Goal: Transaction & Acquisition: Purchase product/service

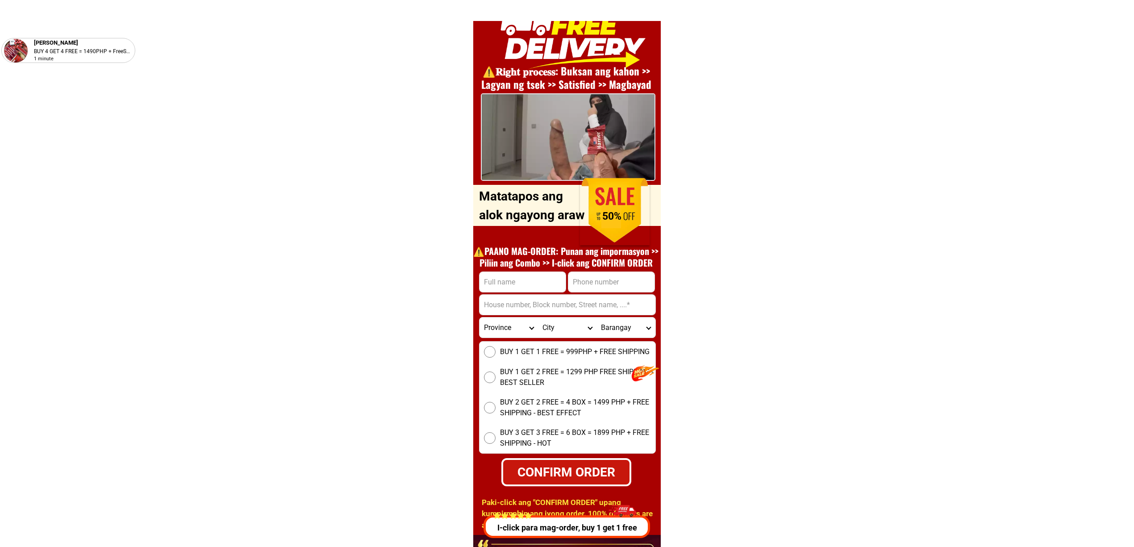
scroll to position [3218, 0]
drag, startPoint x: 613, startPoint y: 283, endPoint x: 613, endPoint y: 291, distance: 8.0
click at [613, 283] on input "Input phone_number" at bounding box center [612, 282] width 86 height 20
paste input "09054901607"
type input "09054901607"
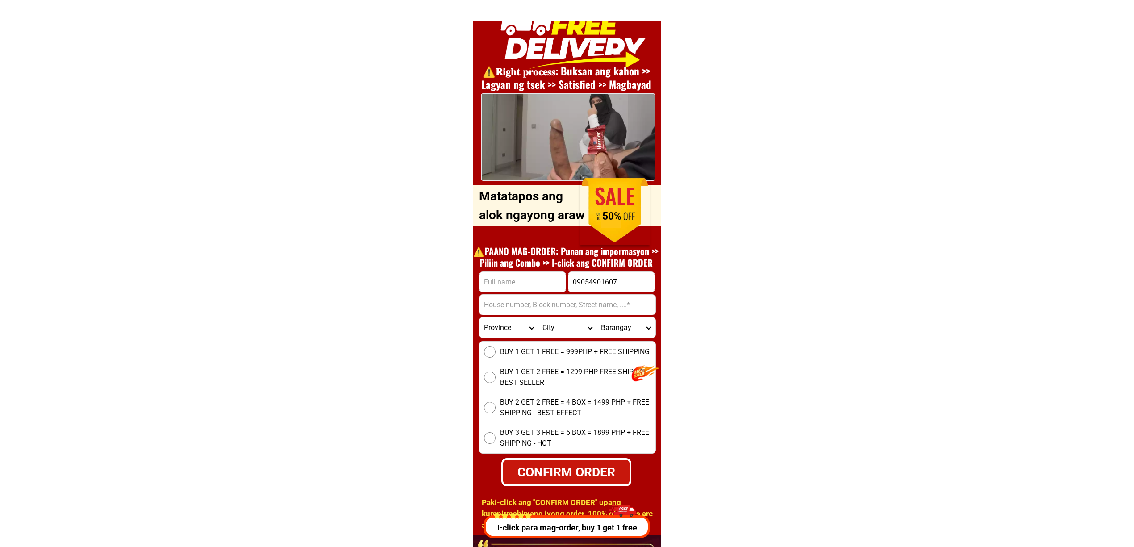
click at [515, 281] on input "Input full_name" at bounding box center [523, 282] width 86 height 20
paste input "Resty Republica"
type input "Resty Republica"
drag, startPoint x: 556, startPoint y: 305, endPoint x: 528, endPoint y: 367, distance: 67.5
click at [556, 305] on input "Input address" at bounding box center [568, 305] width 176 height 20
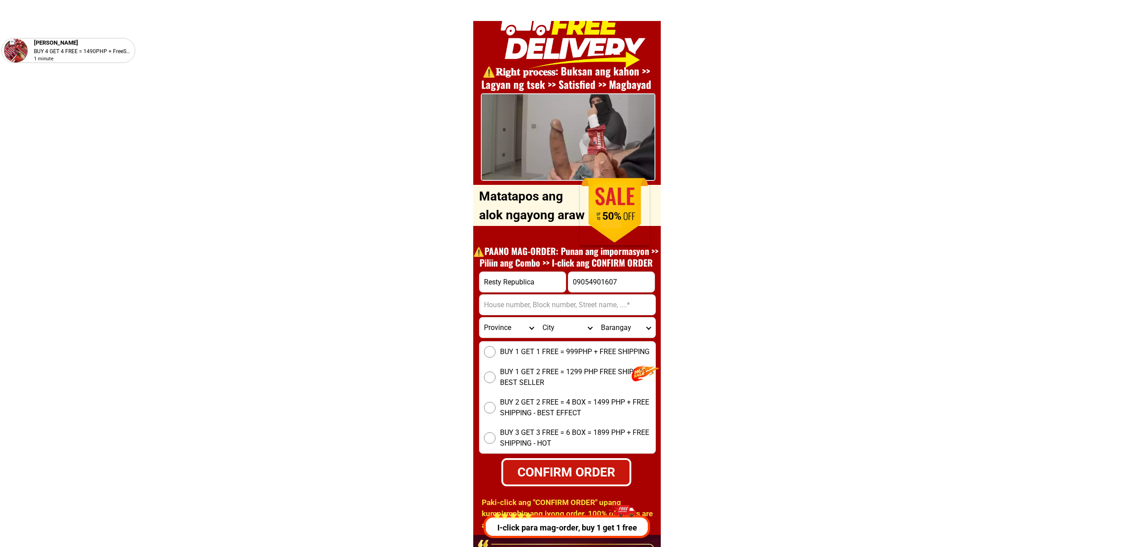
paste input "Gel Fernando ave marikina city, Santo nino, Marikina, Metro-manila"
type input "Gel Fernando ave marikina city, Santo nino, Marikina, Metro-manila"
click at [486, 354] on input "BUY 1 GET 1 FREE = 999PHP + FREE SHIPPING" at bounding box center [490, 352] width 12 height 12
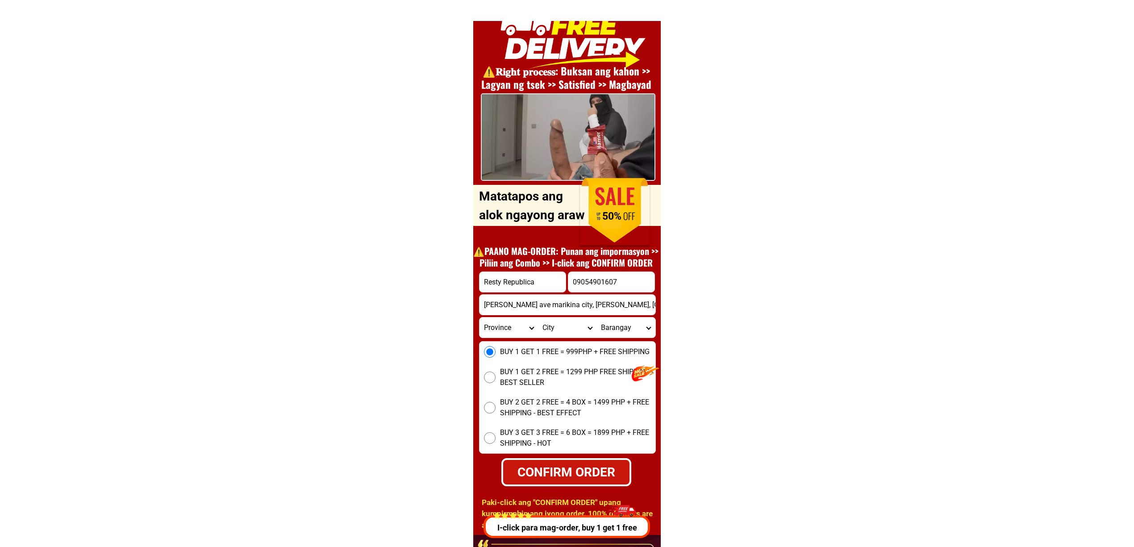
click at [581, 473] on div "CONFIRM ORDER" at bounding box center [566, 472] width 126 height 19
radio input "true"
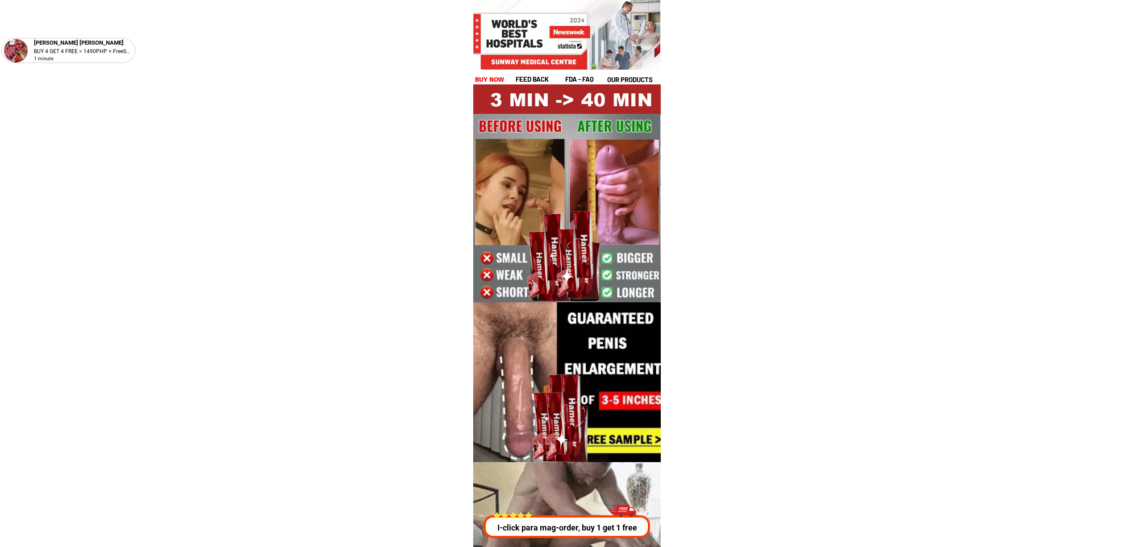
click at [548, 510] on div "I-click para mag-order, buy 1 get 1 free" at bounding box center [568, 519] width 172 height 38
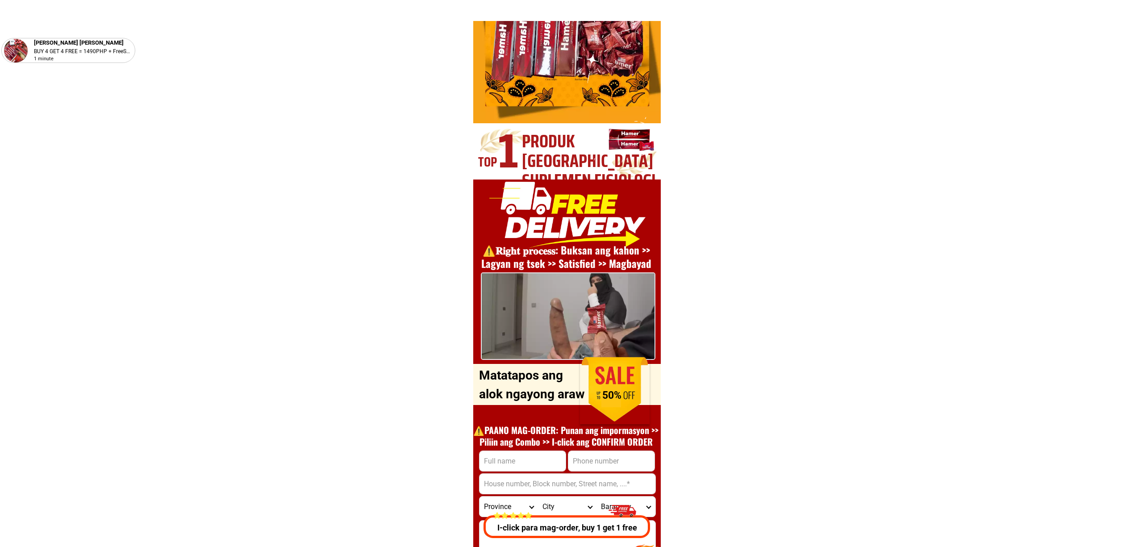
scroll to position [3218, 0]
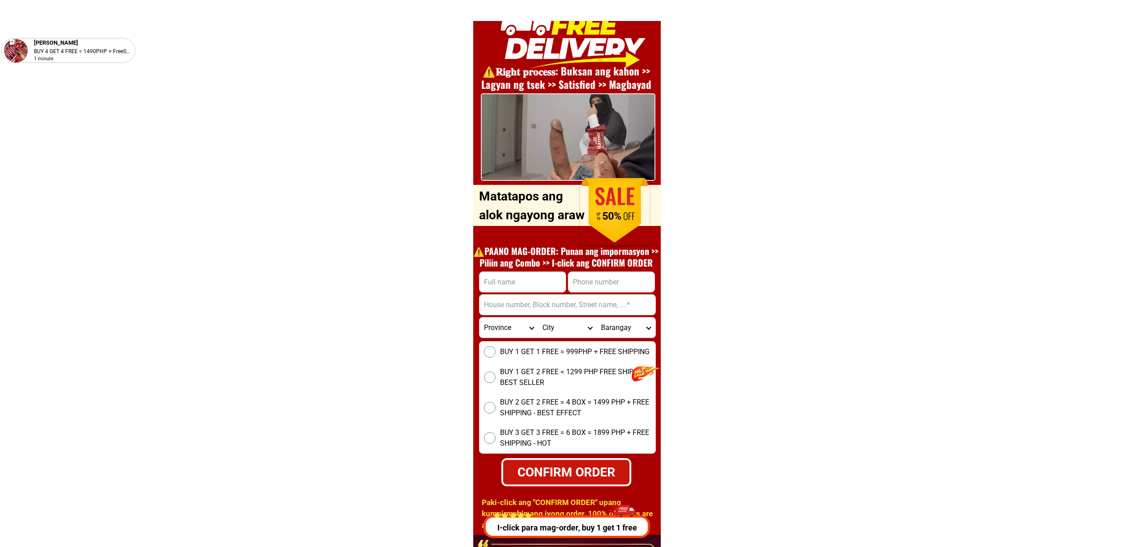
click at [598, 283] on input "Input phone_number" at bounding box center [612, 282] width 86 height 20
paste input "Jhone Mark Pakad Mama"
type input "Jhone Mark Pakad Mama"
click at [530, 277] on input "Input full_name" at bounding box center [523, 282] width 86 height 20
paste input "Jhone Mark Pakad Mama"
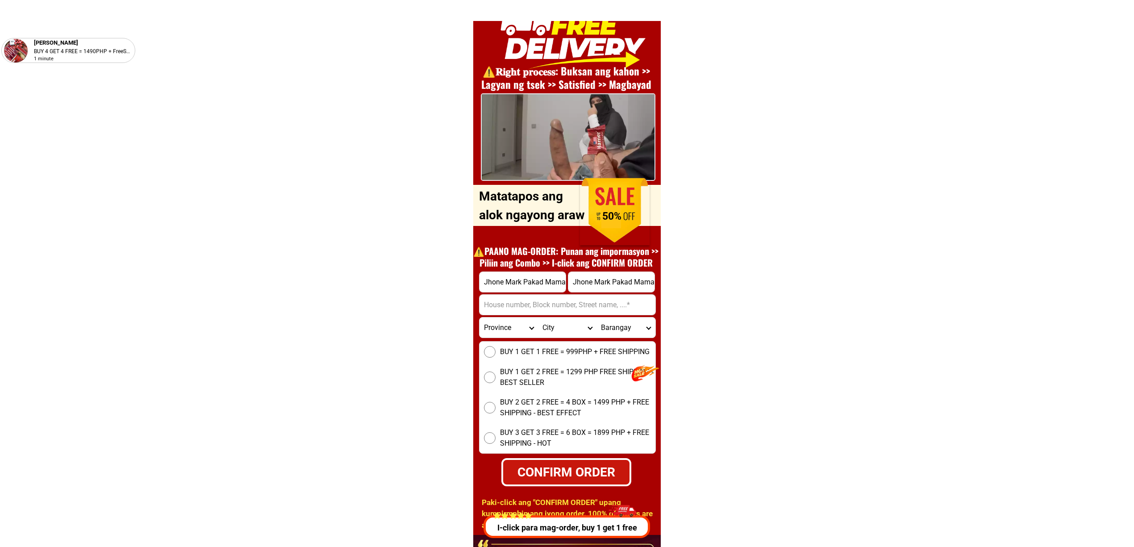
type input "Jhone Mark Pakad Mama"
click at [608, 292] on form "Jhone Mark Pakad Mama Jhone Mark Pakad Mama CONFIRM ORDER Province Abra Agusan-…" at bounding box center [567, 379] width 177 height 215
click at [605, 287] on input "Jhone Mark Pakad Mama" at bounding box center [612, 282] width 86 height 20
paste input "09515778862"
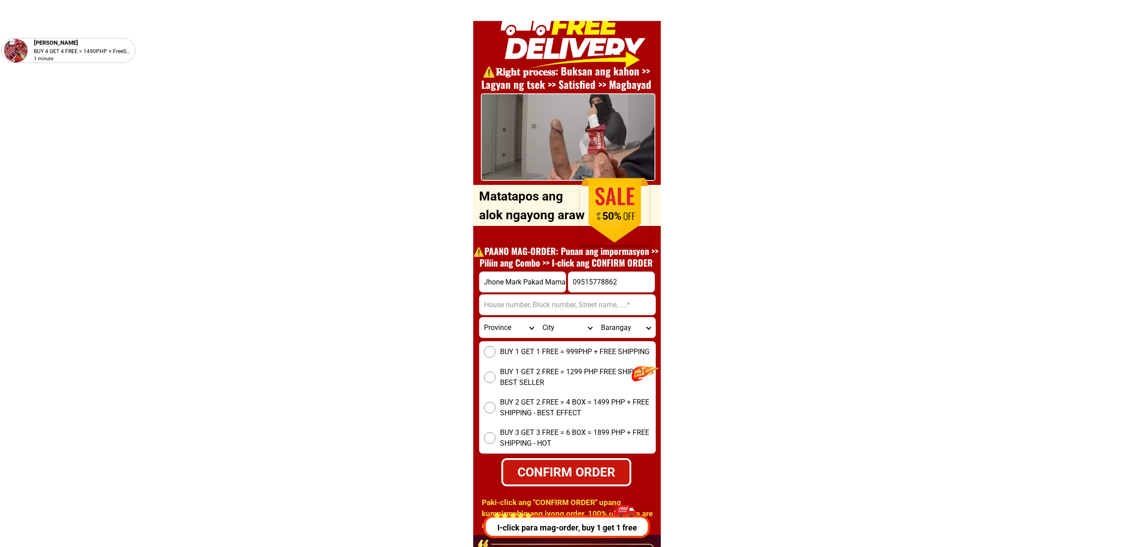
type input "09515778862"
drag, startPoint x: 548, startPoint y: 309, endPoint x: 542, endPoint y: 312, distance: 6.8
click at [548, 309] on input "Input address" at bounding box center [568, 305] width 176 height 20
paste input "Aringay, Kabacan, Cotabato"
type input "Aringay, Kabacan, Cotabato"
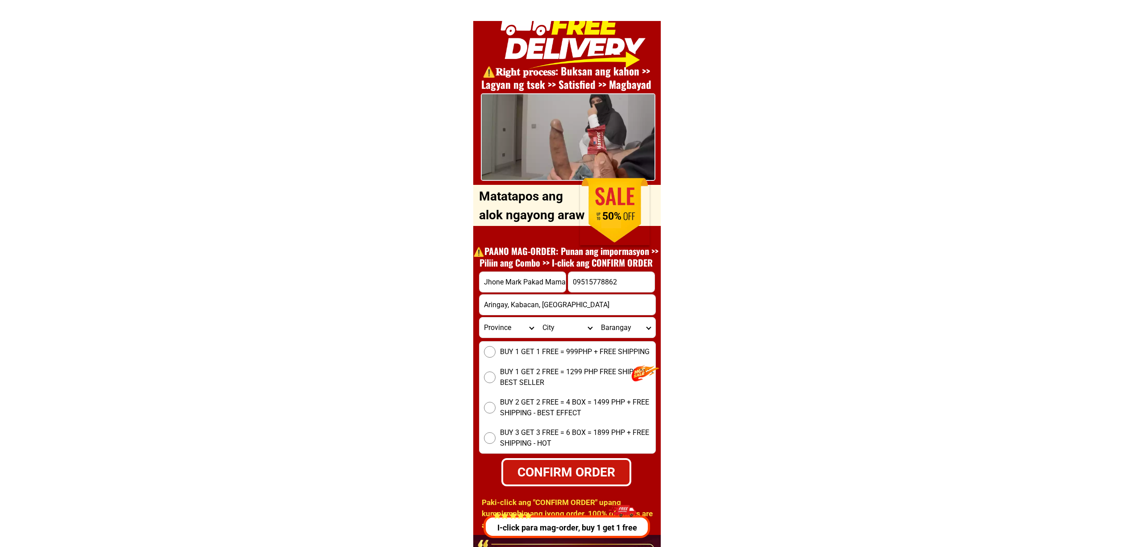
click at [517, 347] on span "BUY 1 GET 1 FREE = 999PHP + FREE SHIPPING" at bounding box center [575, 352] width 150 height 11
click at [496, 347] on input "BUY 1 GET 1 FREE = 999PHP + FREE SHIPPING" at bounding box center [490, 352] width 12 height 12
click at [563, 465] on div "CONFIRM ORDER" at bounding box center [566, 472] width 139 height 21
radio input "true"
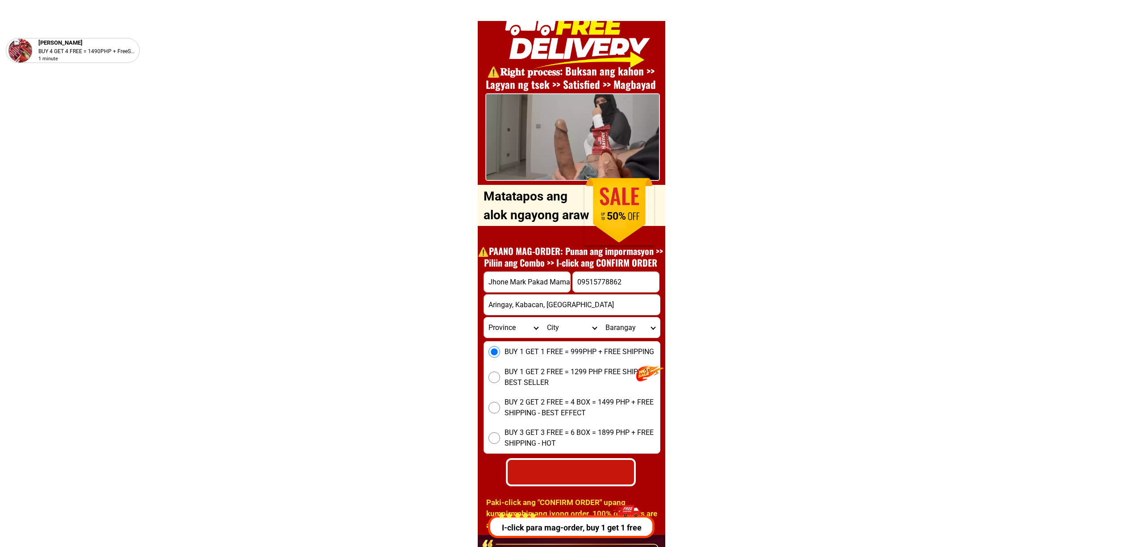
scroll to position [0, 0]
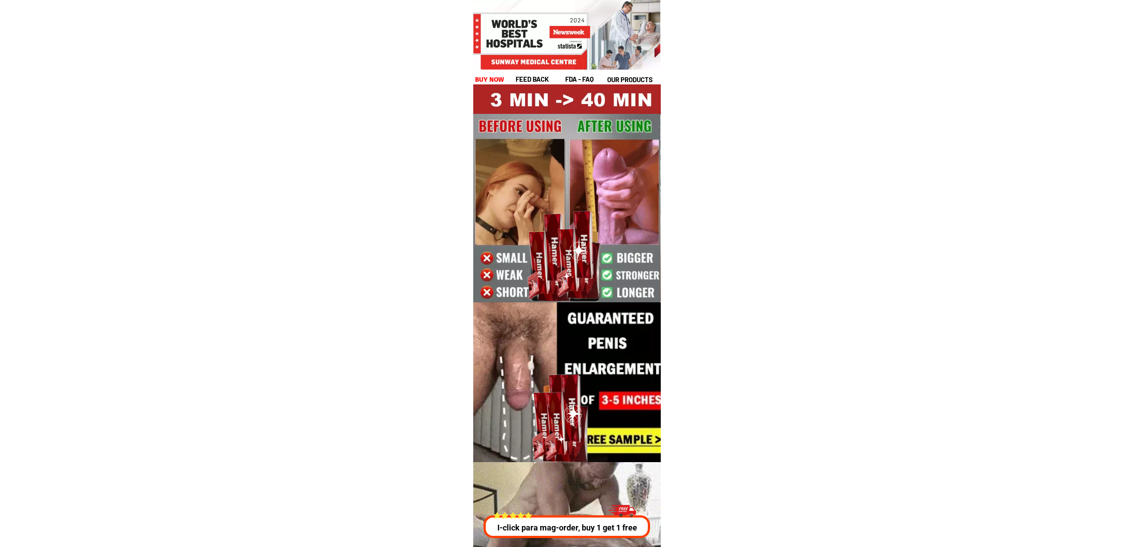
click at [603, 540] on div at bounding box center [567, 543] width 289 height 163
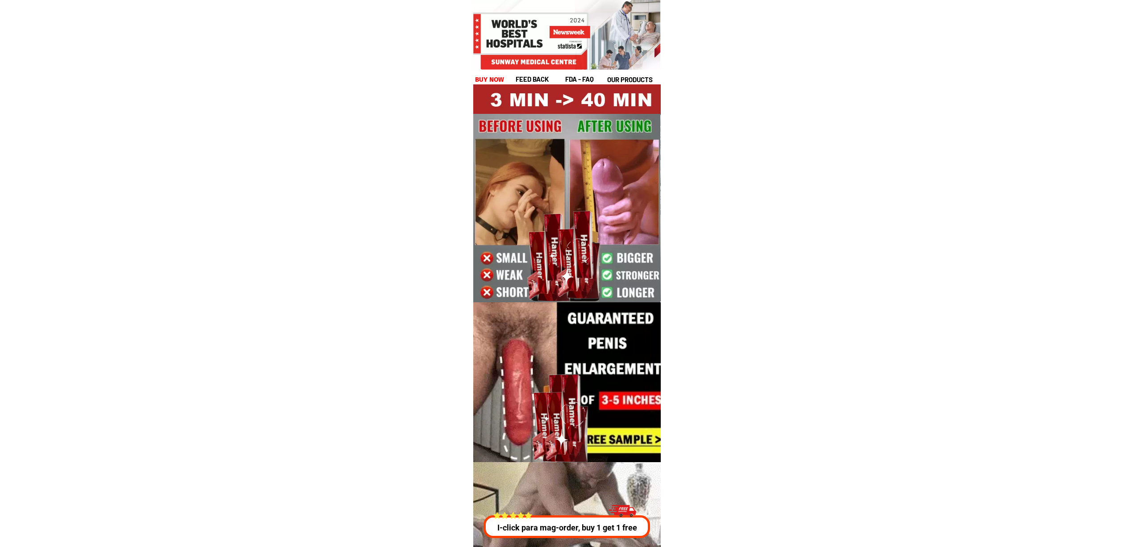
click at [586, 519] on div at bounding box center [567, 526] width 167 height 23
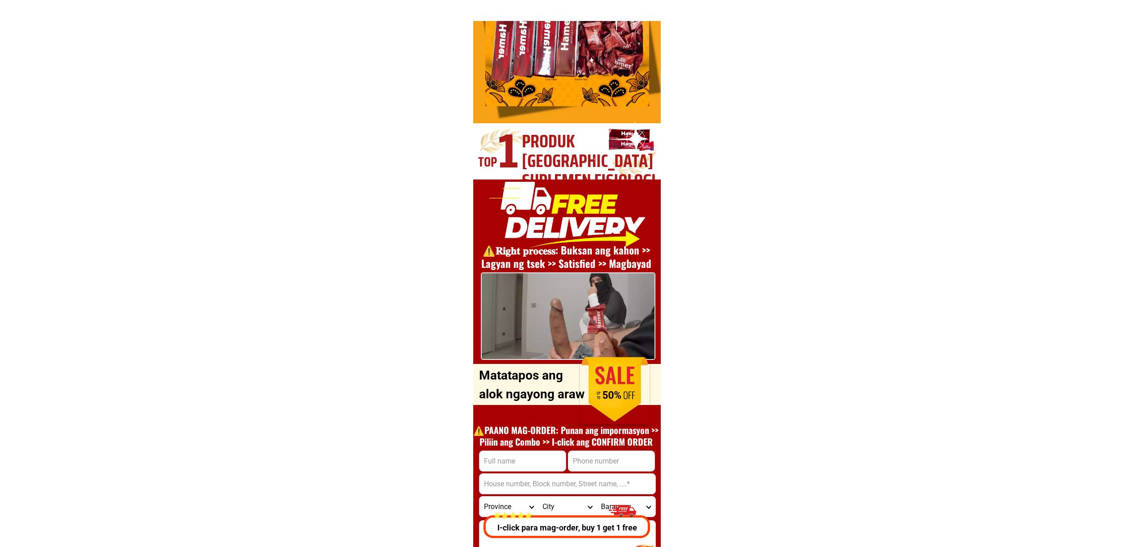
scroll to position [3218, 0]
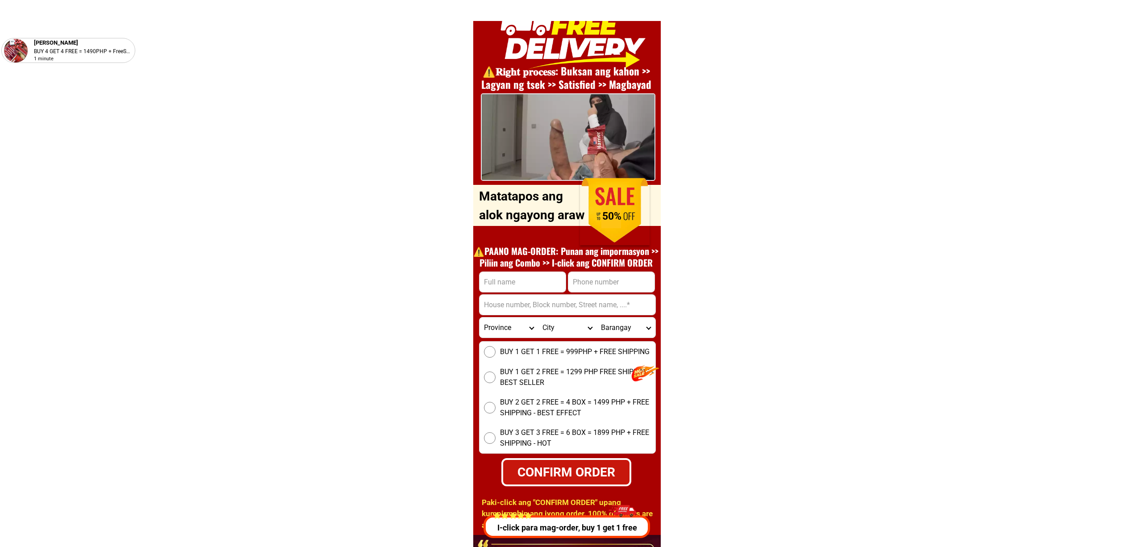
click at [594, 286] on input "Input phone_number" at bounding box center [612, 282] width 86 height 20
paste input "09694794138"
type input "09694794138"
click at [502, 274] on input "Input full_name" at bounding box center [523, 282] width 86 height 20
paste input "roel bonhayag"
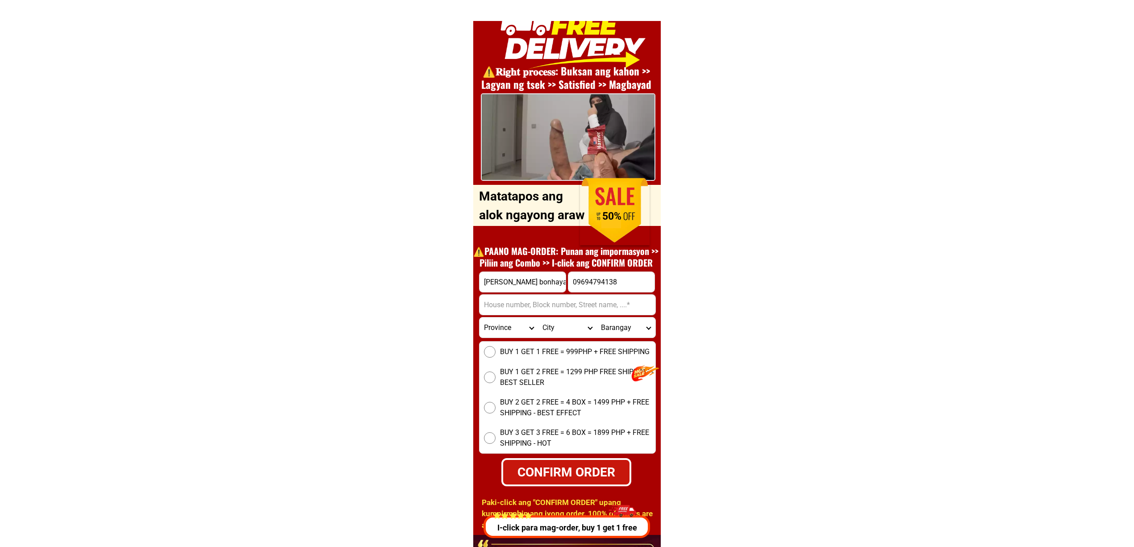
type input "roel bonhayag"
click at [560, 304] on input "Input address" at bounding box center [568, 305] width 176 height 20
paste input "gloria 1 purok matatag sindalan city of san fernando pampanga, Pampanga"
type input "gloria 1 purok matatag sindalan city of san fernando pampanga, Pampanga"
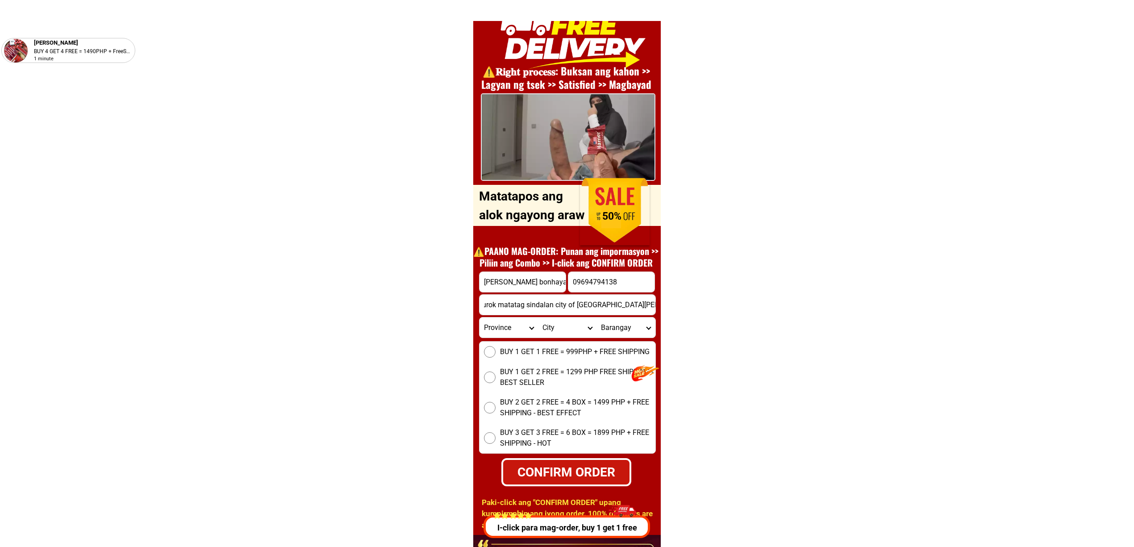
scroll to position [0, 0]
drag, startPoint x: 613, startPoint y: 293, endPoint x: 604, endPoint y: 281, distance: 14.7
click at [612, 292] on form "roel bonhayag 09694794138 CONFIRM ORDER gloria 1 purok matatag sindalan city of…" at bounding box center [567, 379] width 177 height 215
click at [604, 280] on input "09694794138" at bounding box center [612, 282] width 86 height 20
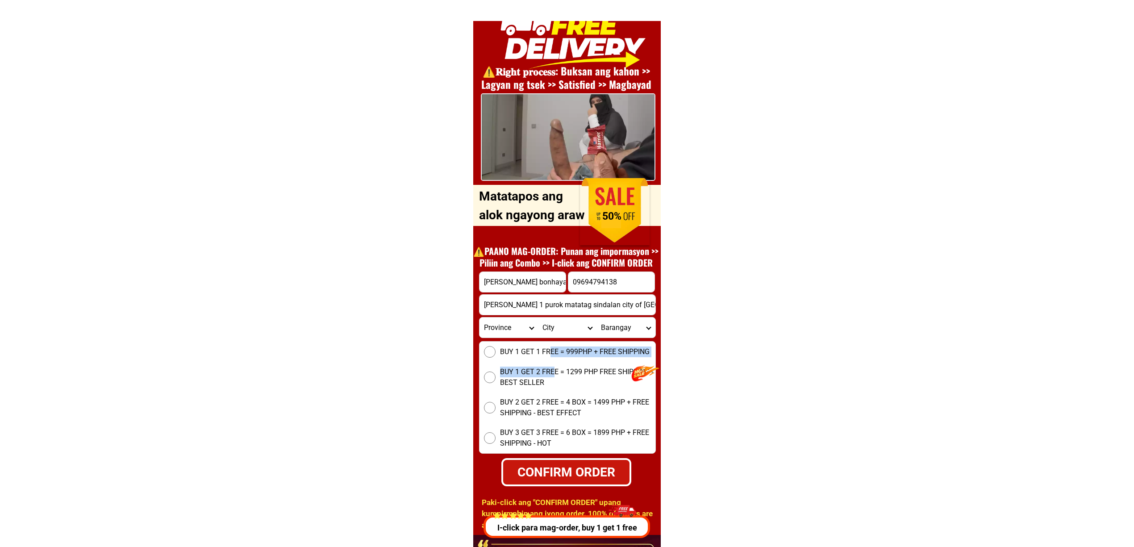
click at [548, 361] on div "BUY 1 GET 1 FREE = 999PHP + FREE SHIPPING BUY 1 GET 2 FREE = 1299 PHP FREE SHIP…" at bounding box center [567, 397] width 177 height 113
click at [531, 358] on div "BUY 1 GET 1 FREE = 999PHP + FREE SHIPPING BUY 1 GET 2 FREE = 1299 PHP FREE SHIP…" at bounding box center [567, 397] width 177 height 113
click at [506, 358] on div "BUY 1 GET 1 FREE = 999PHP + FREE SHIPPING BUY 1 GET 2 FREE = 1299 PHP FREE SHIP…" at bounding box center [567, 397] width 177 height 113
click at [502, 353] on span "BUY 1 GET 1 FREE = 999PHP + FREE SHIPPING" at bounding box center [575, 352] width 150 height 11
click at [496, 353] on input "BUY 1 GET 1 FREE = 999PHP + FREE SHIPPING" at bounding box center [490, 352] width 12 height 12
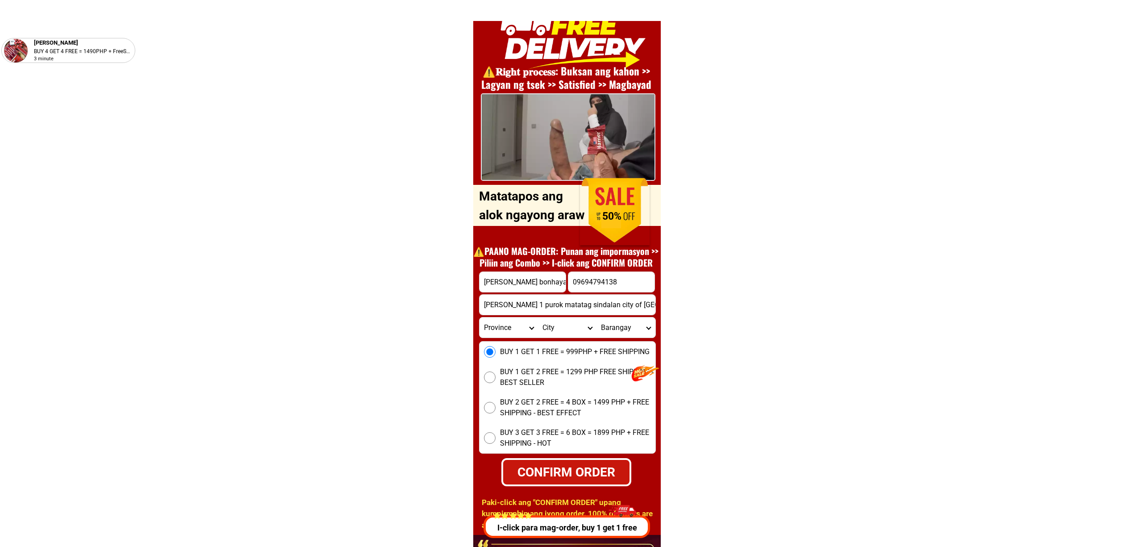
click at [617, 463] on div "CONFIRM ORDER" at bounding box center [566, 472] width 138 height 21
radio input "true"
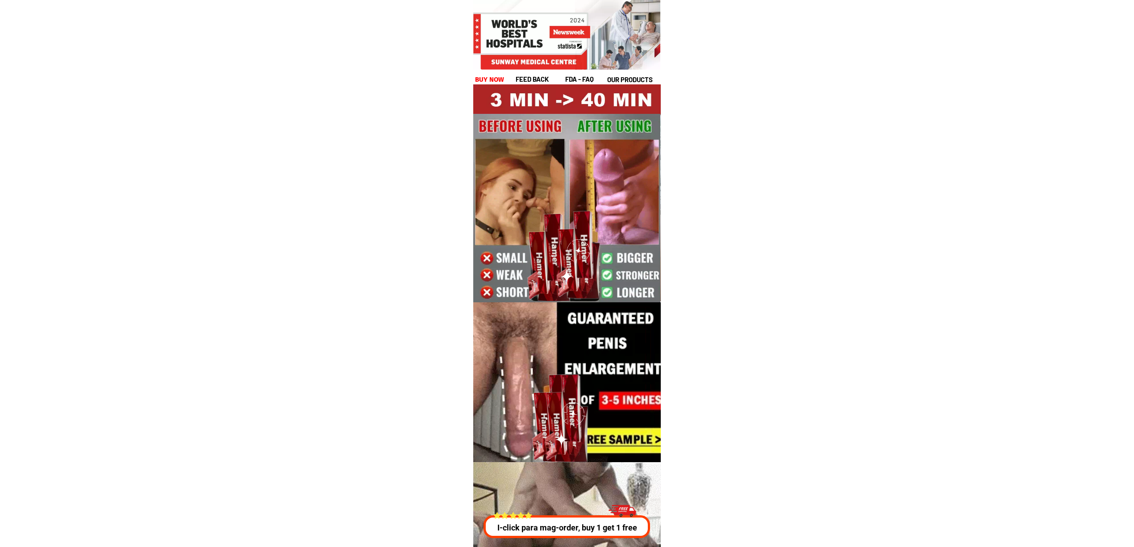
drag, startPoint x: 555, startPoint y: 529, endPoint x: 586, endPoint y: 533, distance: 31.5
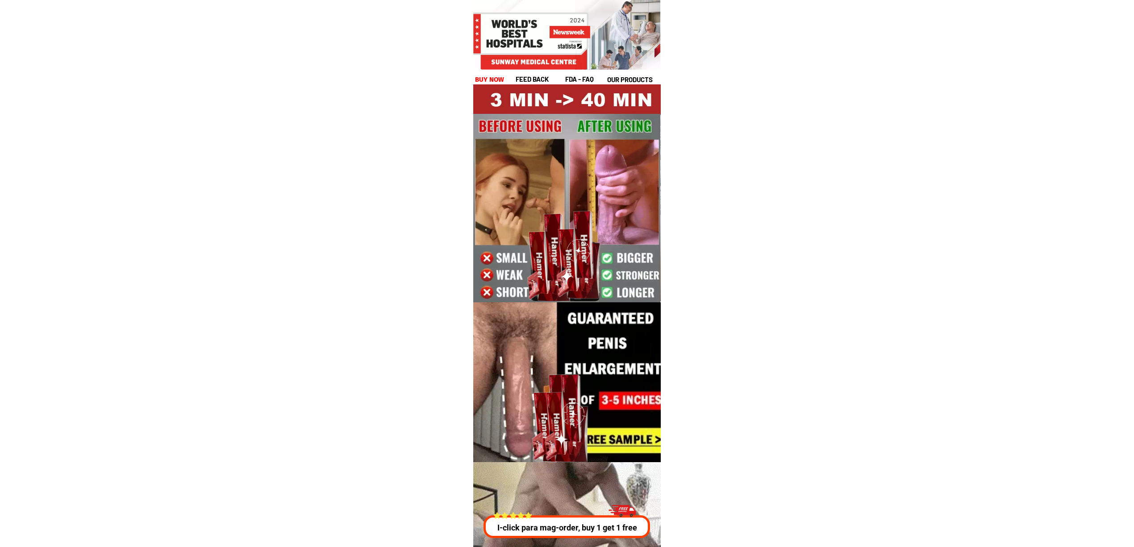
click at [555, 529] on p "I-click para mag-order, buy 1 get 1 free" at bounding box center [566, 528] width 171 height 12
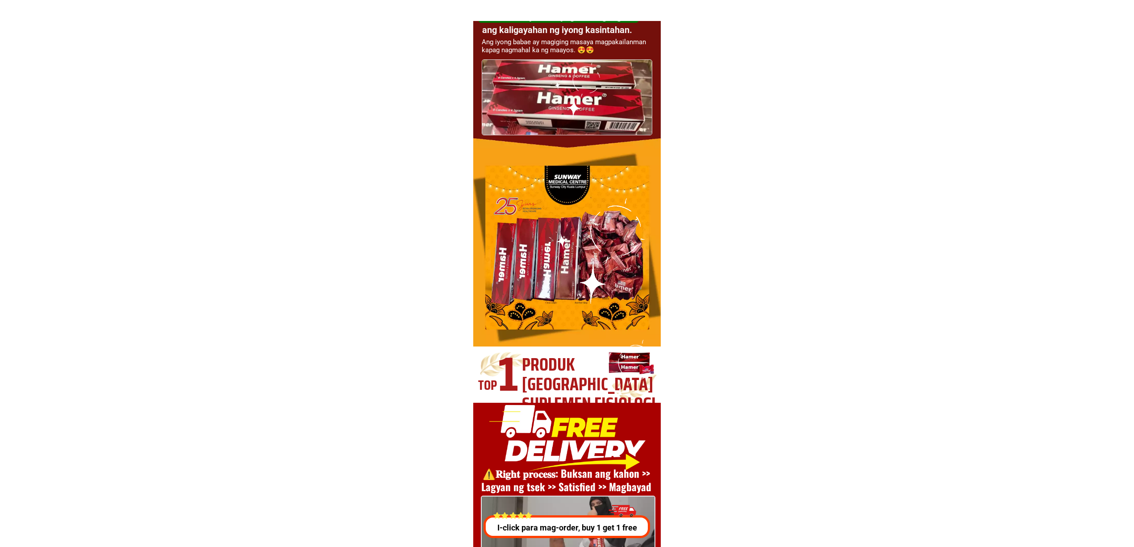
scroll to position [3218, 0]
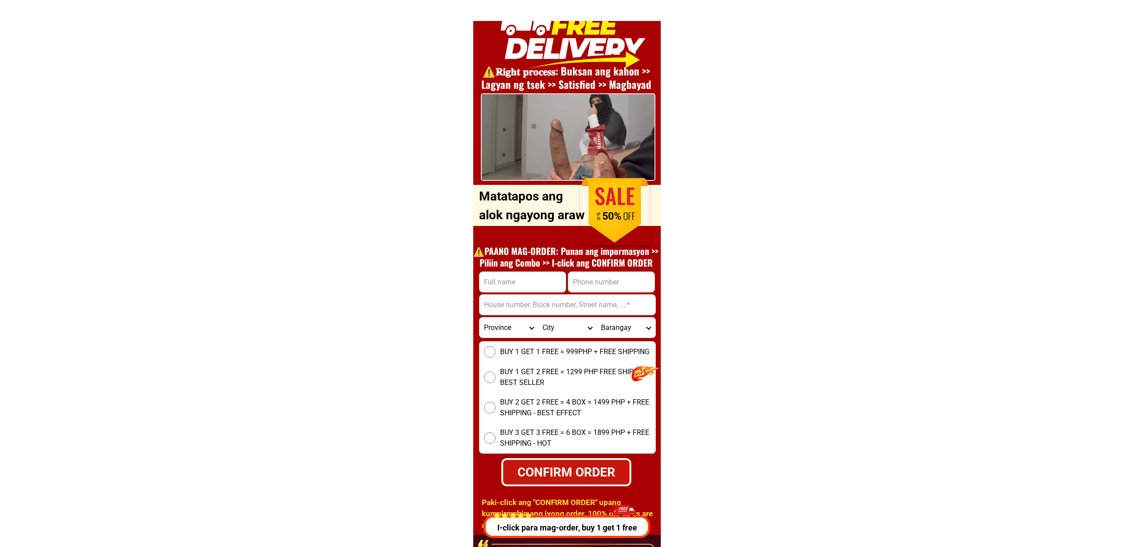
click at [653, 281] on input "Input phone_number" at bounding box center [612, 282] width 86 height 20
paste input "9817413978"
click at [577, 277] on input "9817413978" at bounding box center [612, 282] width 86 height 20
type input "09817413978"
drag, startPoint x: 531, startPoint y: 284, endPoint x: 576, endPoint y: 292, distance: 45.7
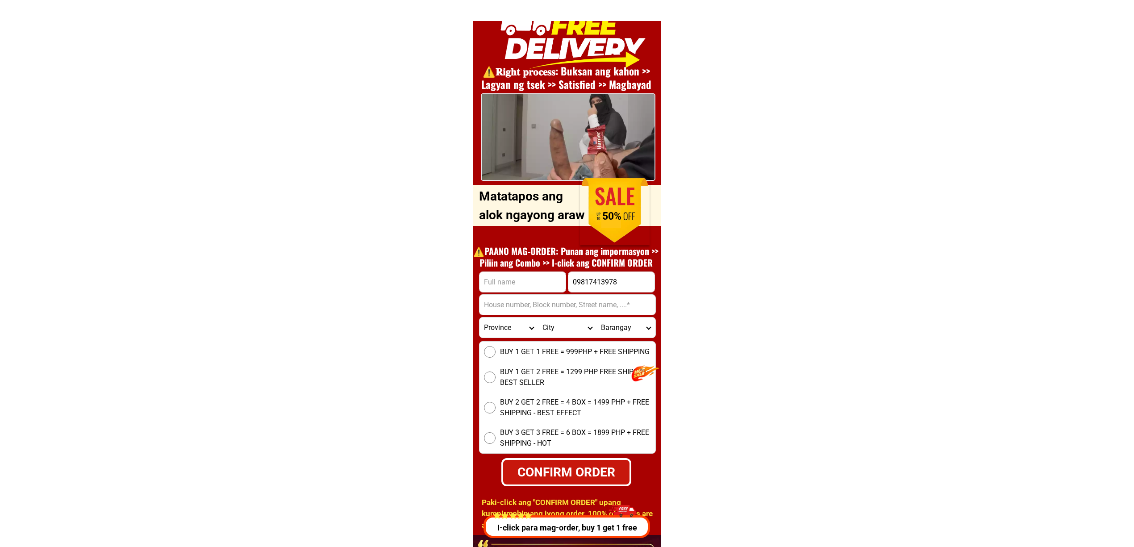
click at [531, 284] on input "Input full_name" at bounding box center [523, 282] width 86 height 20
paste input "[PERSON_NAME]"
type input "[PERSON_NAME]"
click at [561, 301] on input "Input address" at bounding box center [568, 305] width 176 height 20
paste input "Pabukid restaurant""
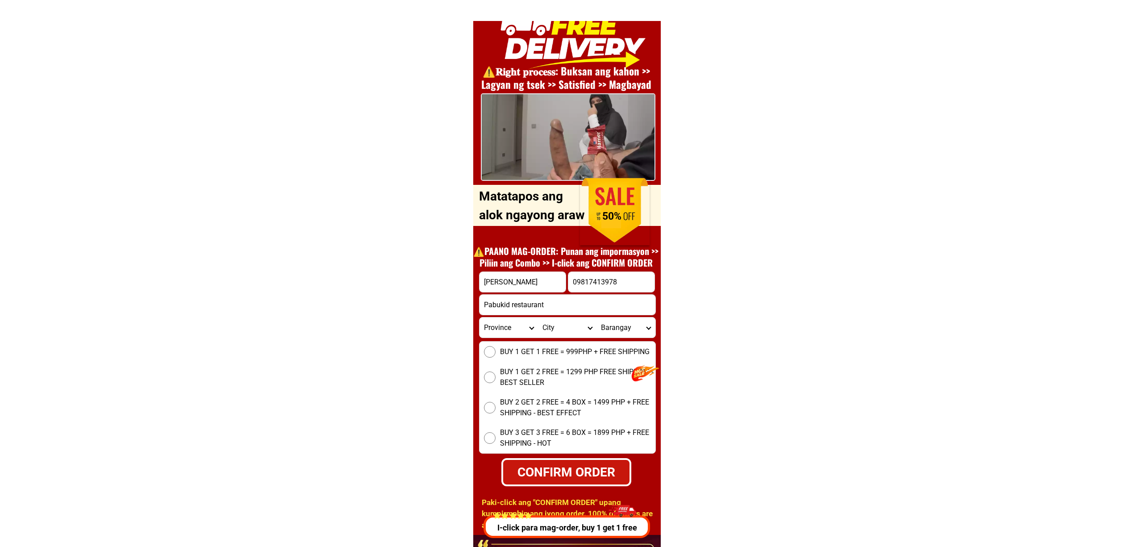
type input "Pabukid restaurant"
click at [483, 339] on form "[PERSON_NAME] 09817413978 CONFIRM ORDER Pabukid restaurant Province [GEOGRAPHIC…" at bounding box center [567, 379] width 177 height 215
click at [485, 339] on form "[PERSON_NAME] 09817413978 CONFIRM ORDER Pabukid restaurant Province [GEOGRAPHIC…" at bounding box center [567, 379] width 177 height 215
click at [497, 329] on select "Province [GEOGRAPHIC_DATA] [GEOGRAPHIC_DATA][PERSON_NAME][GEOGRAPHIC_DATA][GEOG…" at bounding box center [509, 328] width 59 height 20
select select "63_8"
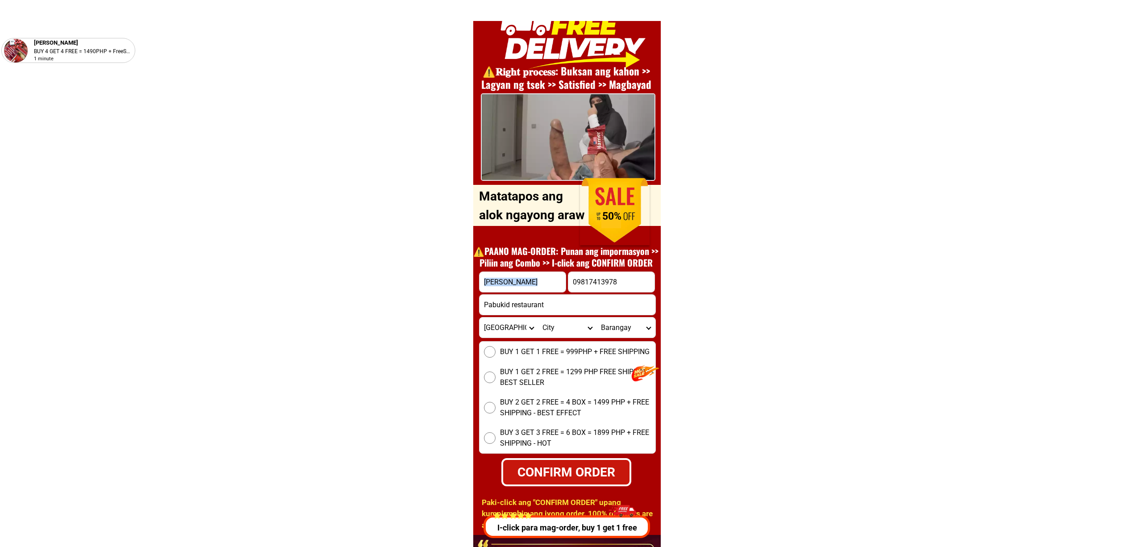
click at [480, 318] on select "Province [GEOGRAPHIC_DATA] [GEOGRAPHIC_DATA][PERSON_NAME][GEOGRAPHIC_DATA][GEOG…" at bounding box center [509, 328] width 59 height 20
click at [501, 347] on span "BUY 1 GET 1 FREE = 999PHP + FREE SHIPPING" at bounding box center [575, 352] width 150 height 11
click at [496, 347] on input "BUY 1 GET 1 FREE = 999PHP + FREE SHIPPING" at bounding box center [490, 352] width 12 height 12
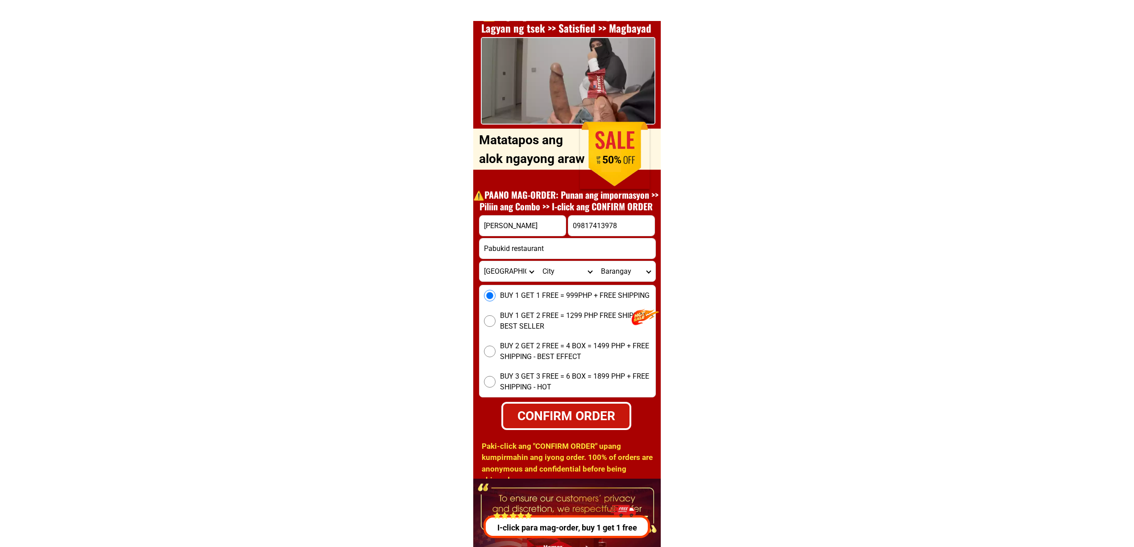
scroll to position [3278, 0]
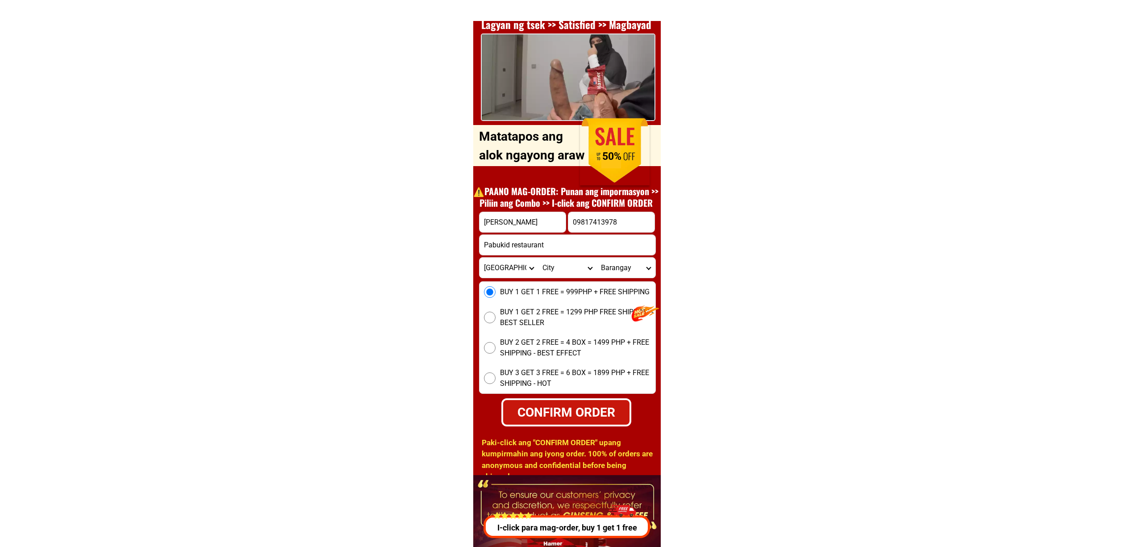
drag, startPoint x: 597, startPoint y: 408, endPoint x: 761, endPoint y: 414, distance: 164.0
click at [607, 407] on div "CONFIRM ORDER" at bounding box center [566, 412] width 127 height 19
radio input "true"
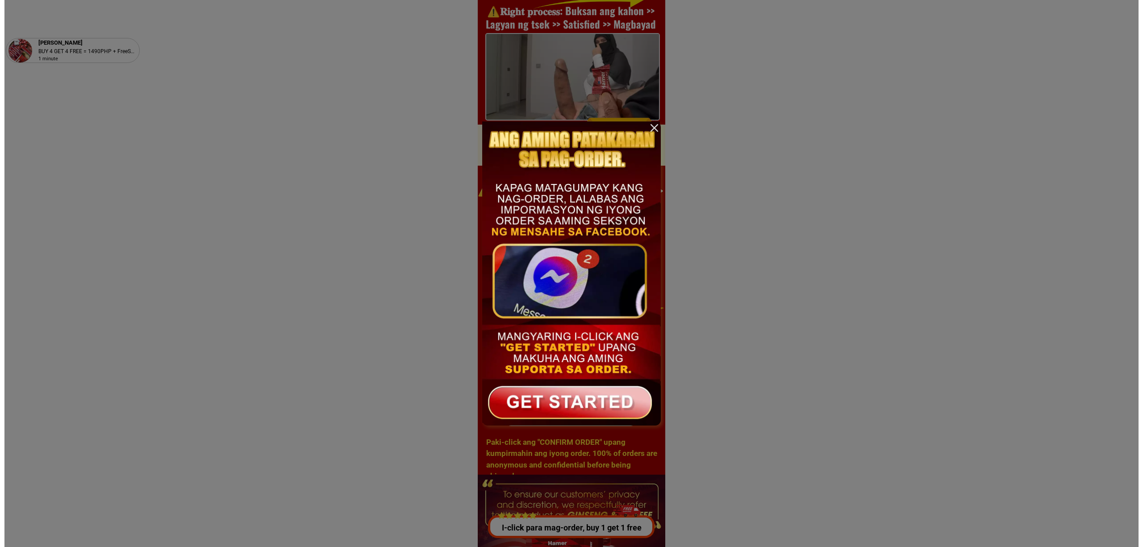
scroll to position [0, 0]
